Goal: Navigation & Orientation: Find specific page/section

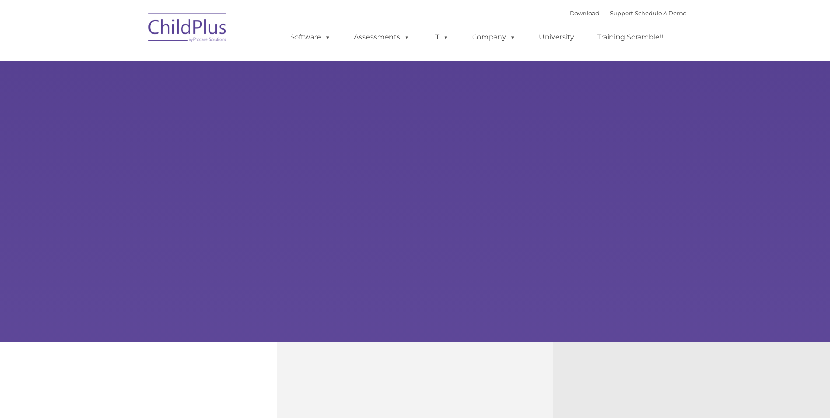
select select "MEDIUM"
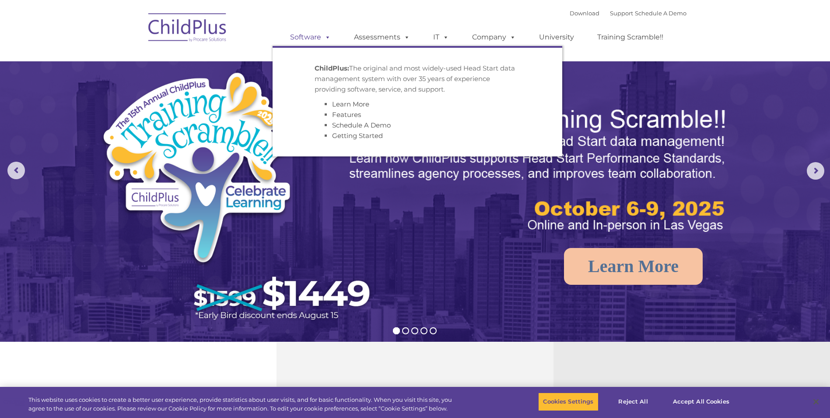
click at [314, 43] on link "Software" at bounding box center [310, 37] width 58 height 18
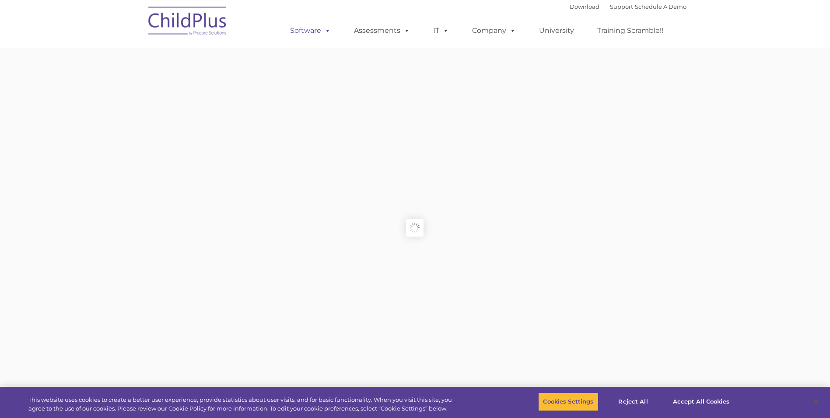
type input ""
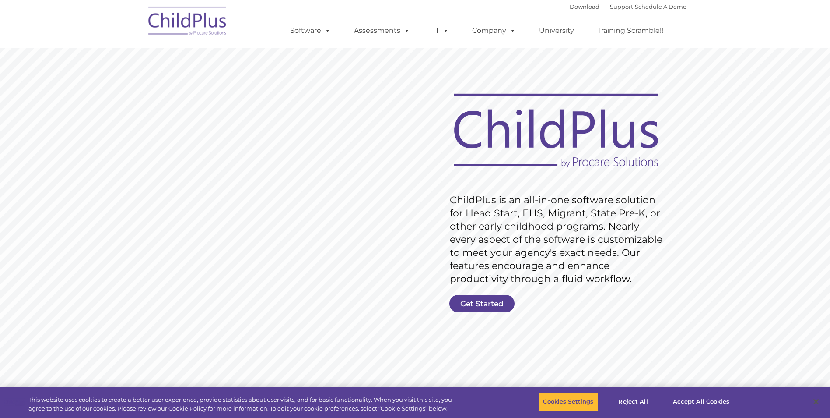
click at [577, 11] on div "Download Support | Schedule A Demo " at bounding box center [628, 6] width 117 height 13
click at [572, 6] on link "Download" at bounding box center [585, 6] width 30 height 7
